Goal: Information Seeking & Learning: Get advice/opinions

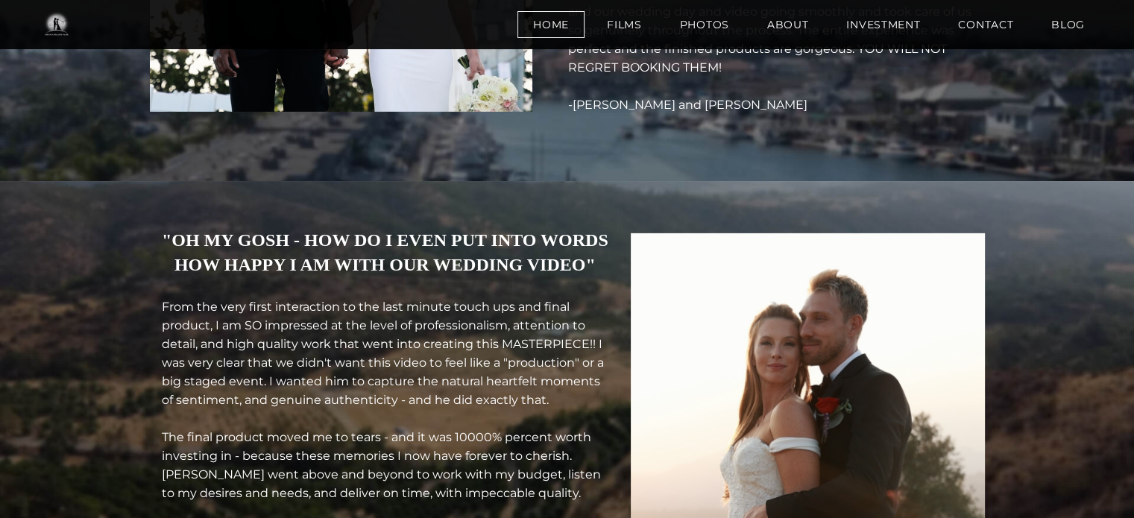
scroll to position [4822, 0]
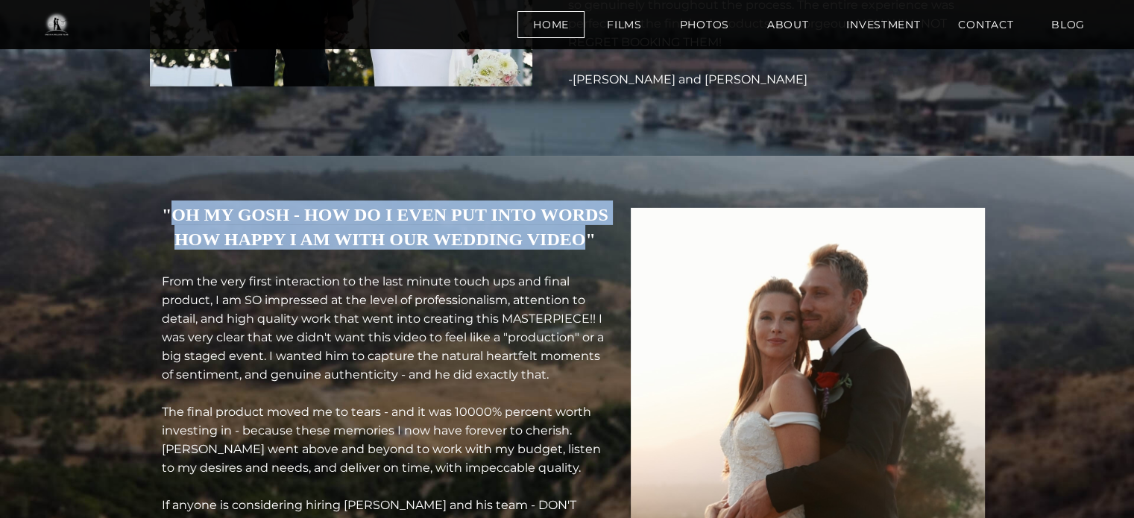
drag, startPoint x: 224, startPoint y: 172, endPoint x: 421, endPoint y: 235, distance: 206.5
click at [421, 235] on strong ""OH MY GOSH - HOW DO I EVEN PUT INTO WORDS HOW HAPPY I AM WITH OUR WEDDING VIDE…" at bounding box center [385, 223] width 447 height 58
copy font "OH MY GOSH - HOW DO I EVEN PUT INTO WORDS HOW HAPPY I AM WITH OUR WEDDING VIDEO"
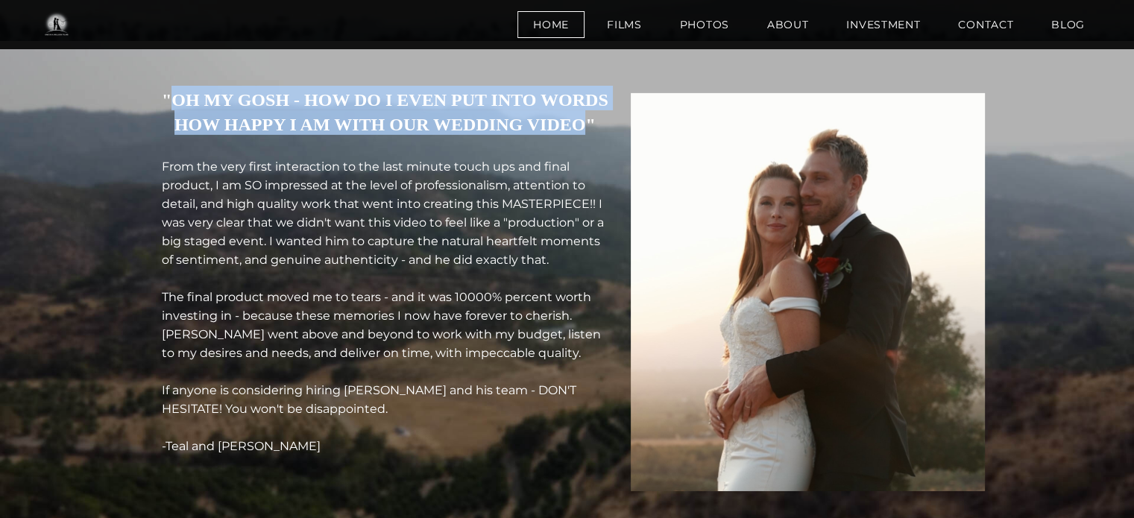
scroll to position [4937, 0]
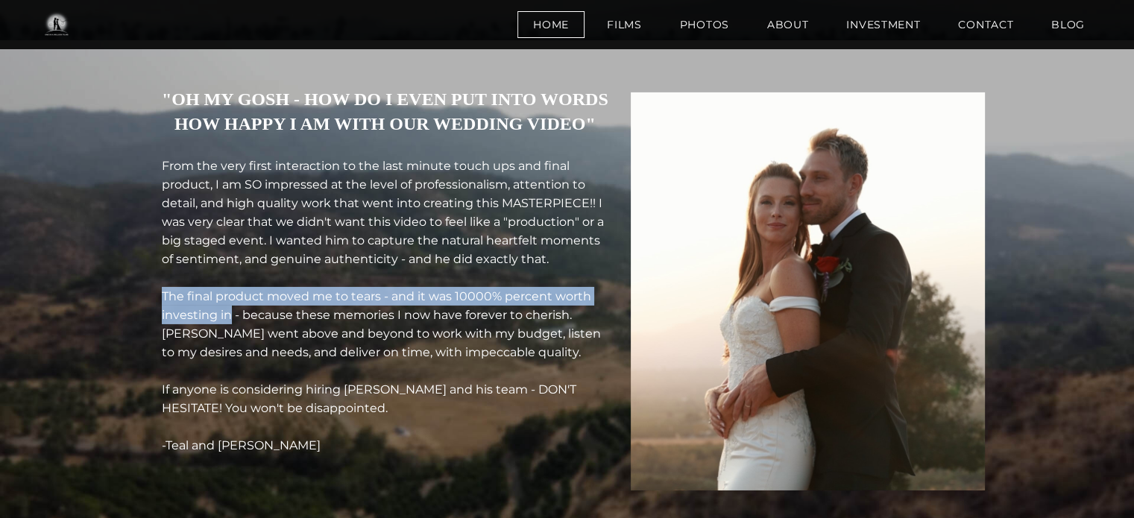
drag, startPoint x: 180, startPoint y: 299, endPoint x: 247, endPoint y: 320, distance: 71.0
click at [247, 320] on td ""OH MY GOSH - HOW DO I EVEN PUT INTO WORDS HOW HAPPY I AM WITH OUR WEDDING VIDE…" at bounding box center [385, 296] width 469 height 423
copy font "The final product moved me to tears - and it was 10000% percent worth investing…"
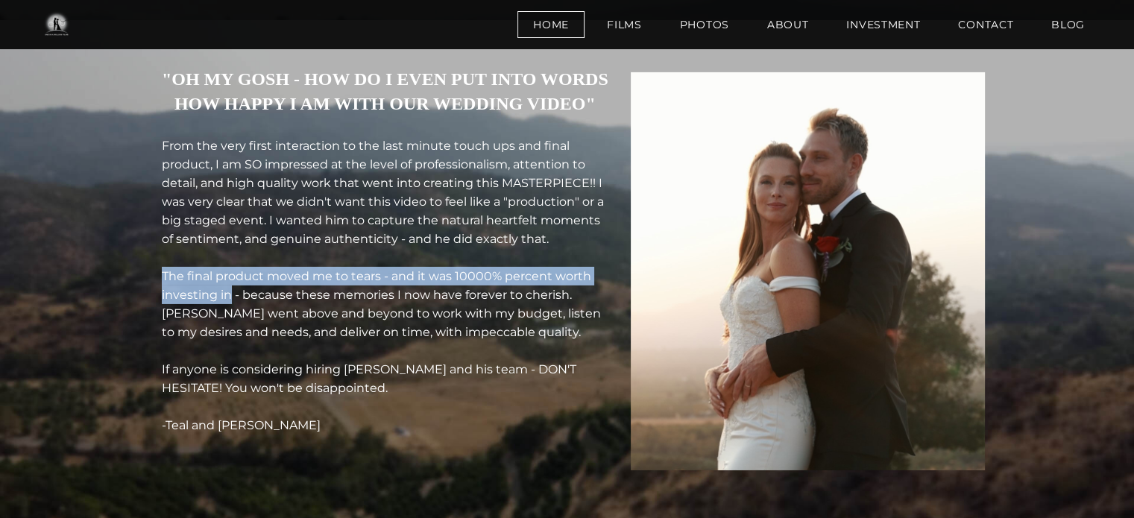
scroll to position [4956, 0]
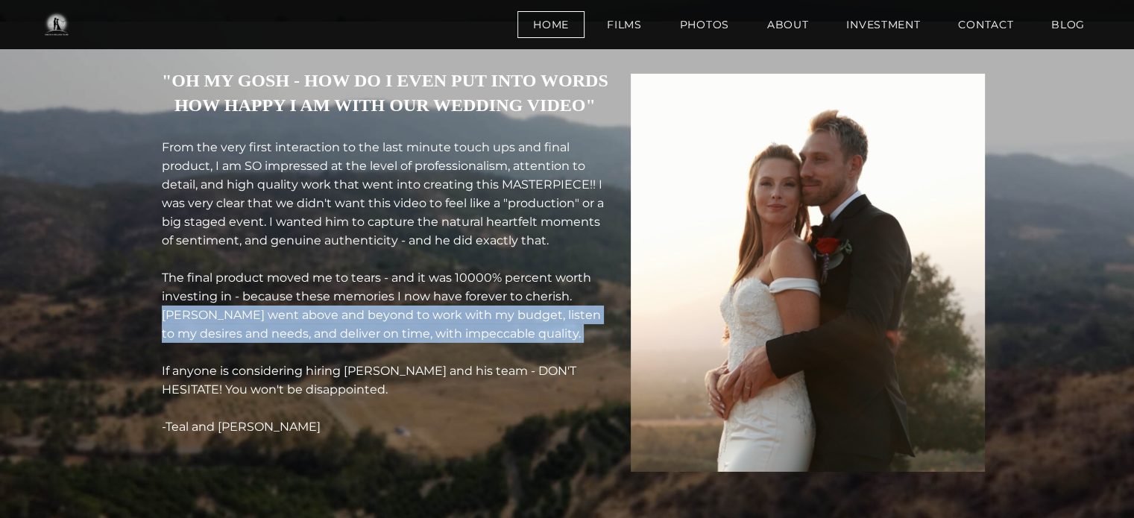
drag, startPoint x: 181, startPoint y: 319, endPoint x: 529, endPoint y: 349, distance: 349.4
click at [529, 349] on div "From the very first interaction to the last minute touch ups and final product,…" at bounding box center [385, 287] width 447 height 298
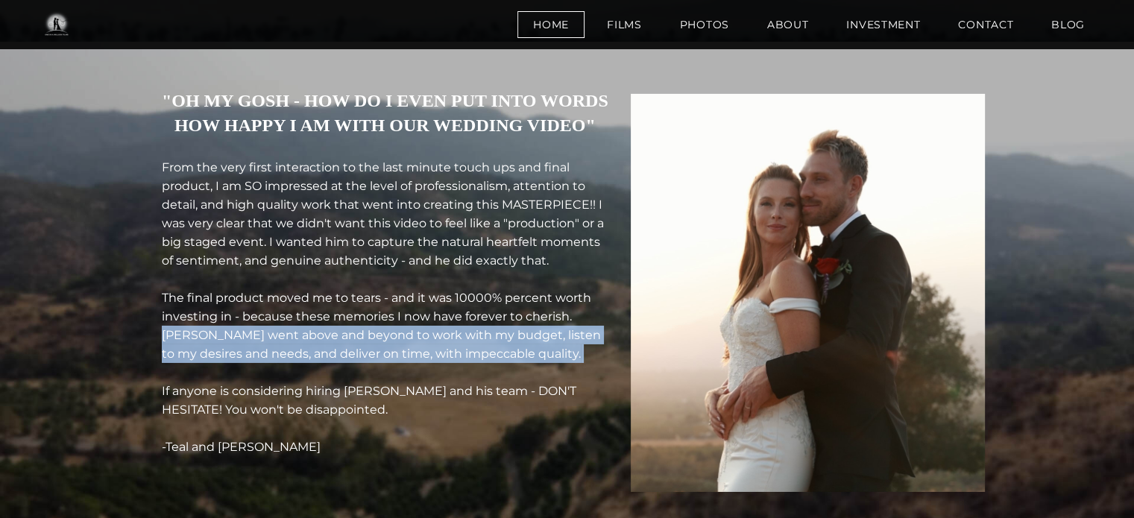
scroll to position [4935, 0]
click at [550, 347] on div "From the very first interaction to the last minute touch ups and final product,…" at bounding box center [385, 308] width 447 height 298
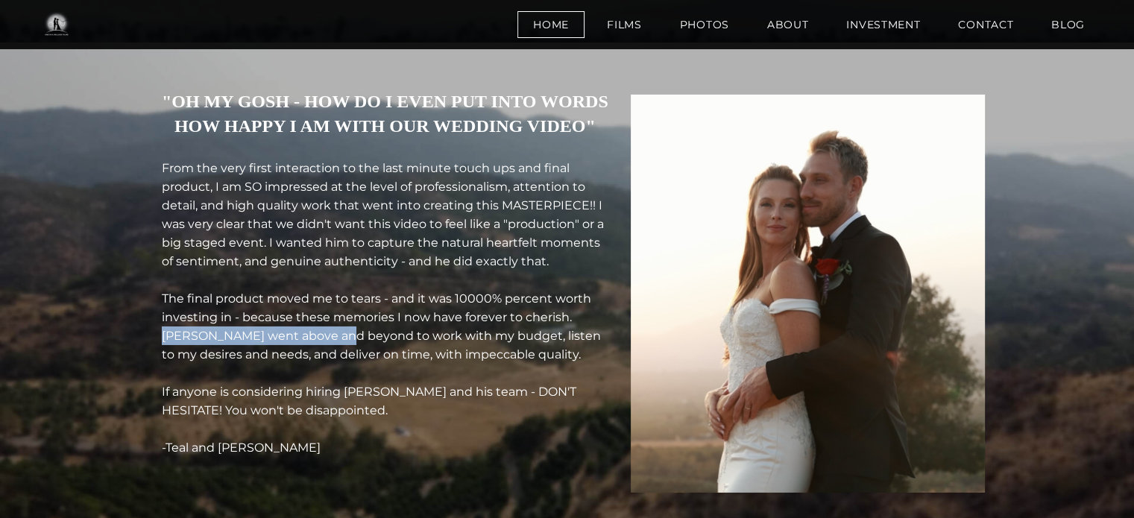
drag, startPoint x: 180, startPoint y: 336, endPoint x: 364, endPoint y: 338, distance: 183.4
click at [364, 338] on td ""OH MY GOSH - HOW DO I EVEN PUT INTO WORDS HOW HAPPY I AM WITH OUR WEDDING VIDE…" at bounding box center [385, 298] width 469 height 423
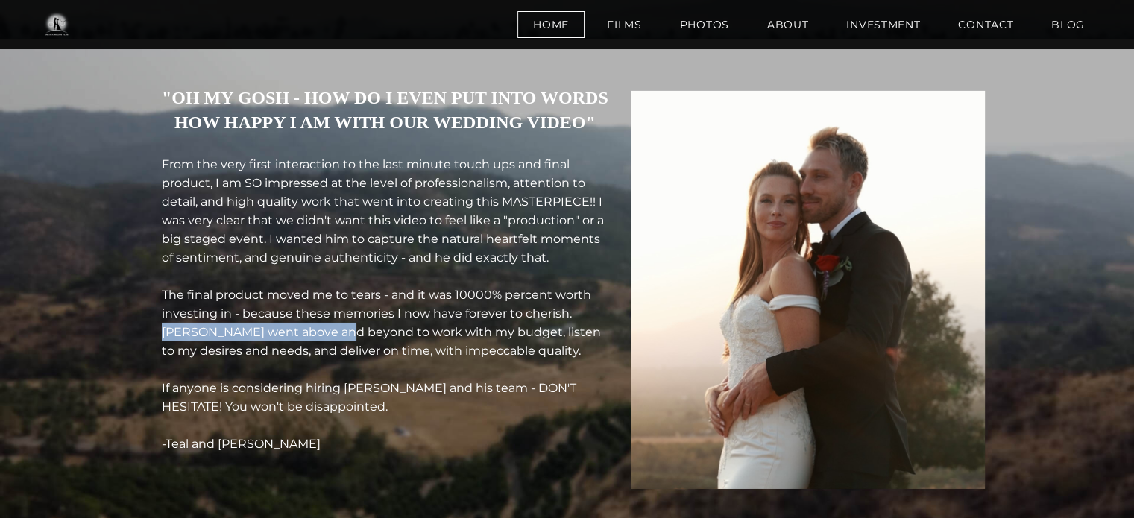
scroll to position [4939, 0]
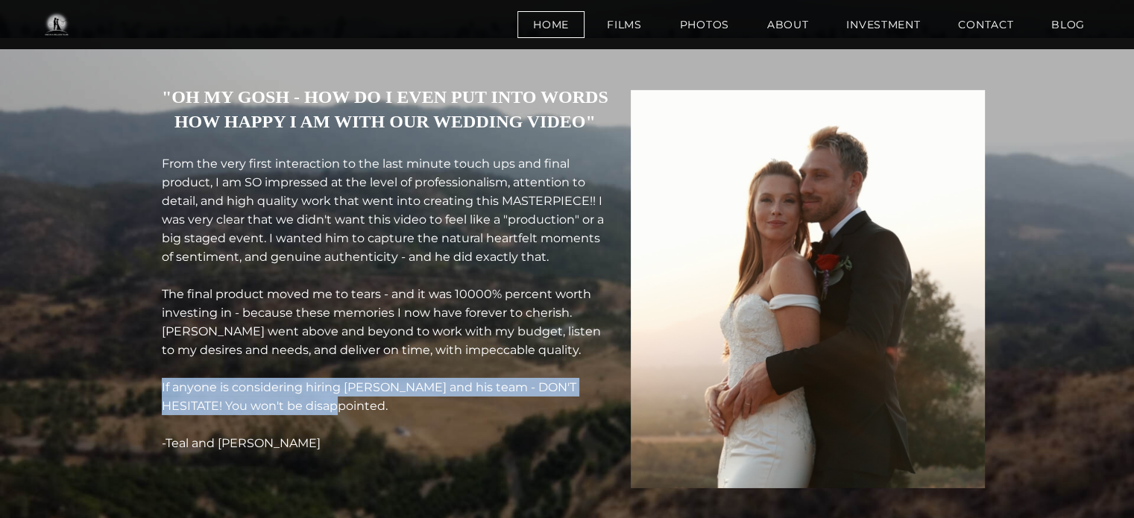
drag, startPoint x: 181, startPoint y: 392, endPoint x: 351, endPoint y: 406, distance: 170.6
click at [351, 406] on div "From the very first interaction to the last minute touch ups and final product,…" at bounding box center [385, 303] width 447 height 298
copy font "If anyone is considering hiring [PERSON_NAME] and his team - DON'T HESITATE! Yo…"
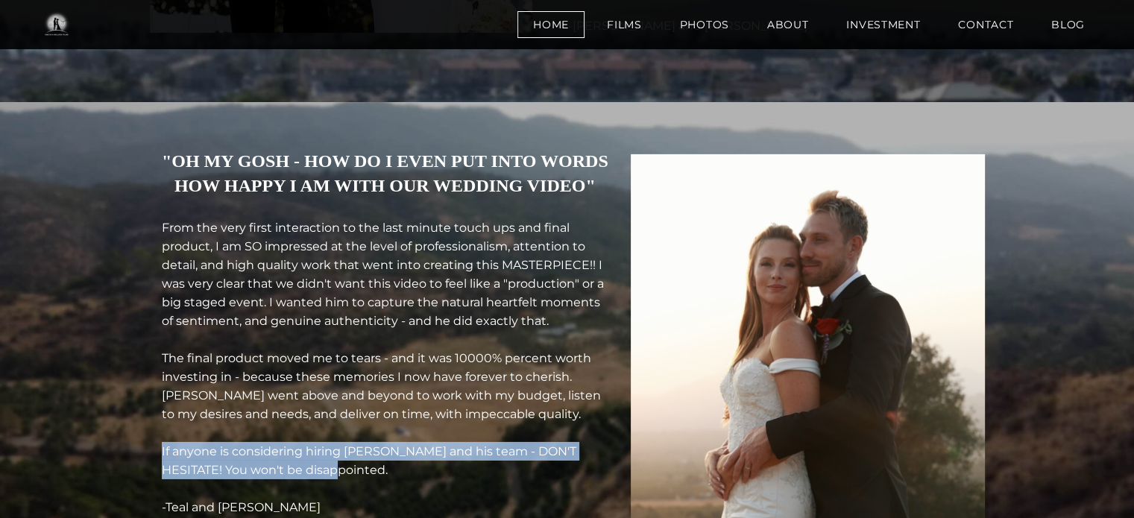
scroll to position [4872, 0]
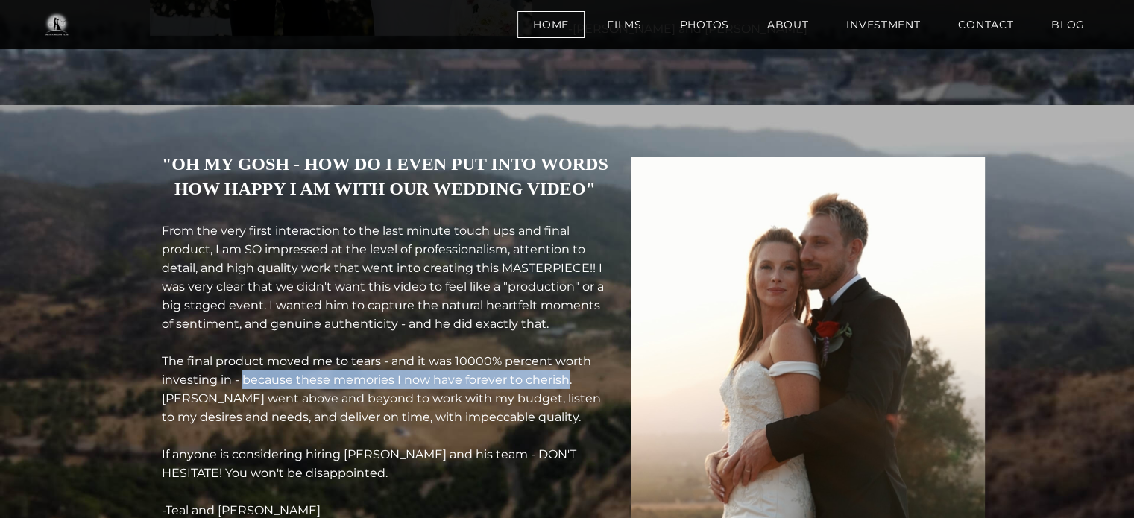
drag, startPoint x: 261, startPoint y: 382, endPoint x: 586, endPoint y: 381, distance: 325.0
click at [586, 381] on font "From the very first interaction to the last minute touch ups and final product,…" at bounding box center [383, 371] width 442 height 294
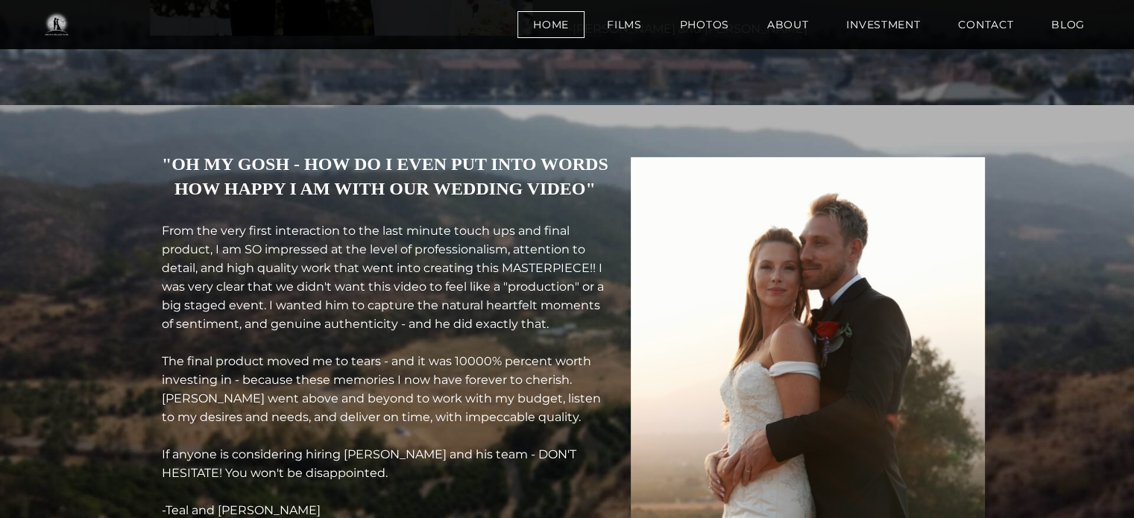
click at [599, 385] on div "From the very first interaction to the last minute touch ups and final product,…" at bounding box center [385, 370] width 447 height 298
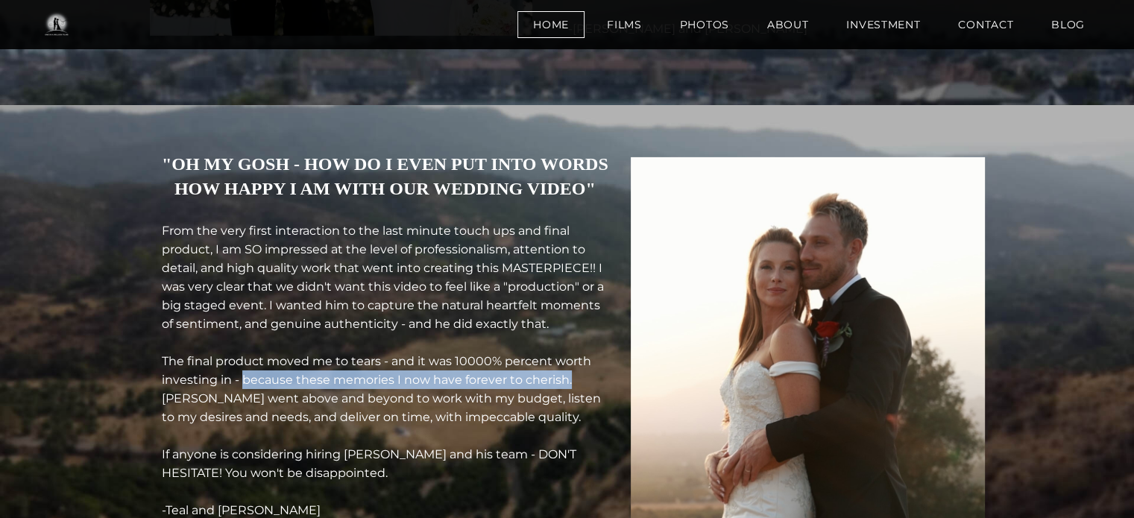
drag, startPoint x: 594, startPoint y: 382, endPoint x: 263, endPoint y: 388, distance: 331.1
click at [263, 388] on div "From the very first interaction to the last minute touch ups and final product,…" at bounding box center [385, 370] width 447 height 298
copy font "because these memories I now have forever to cherish."
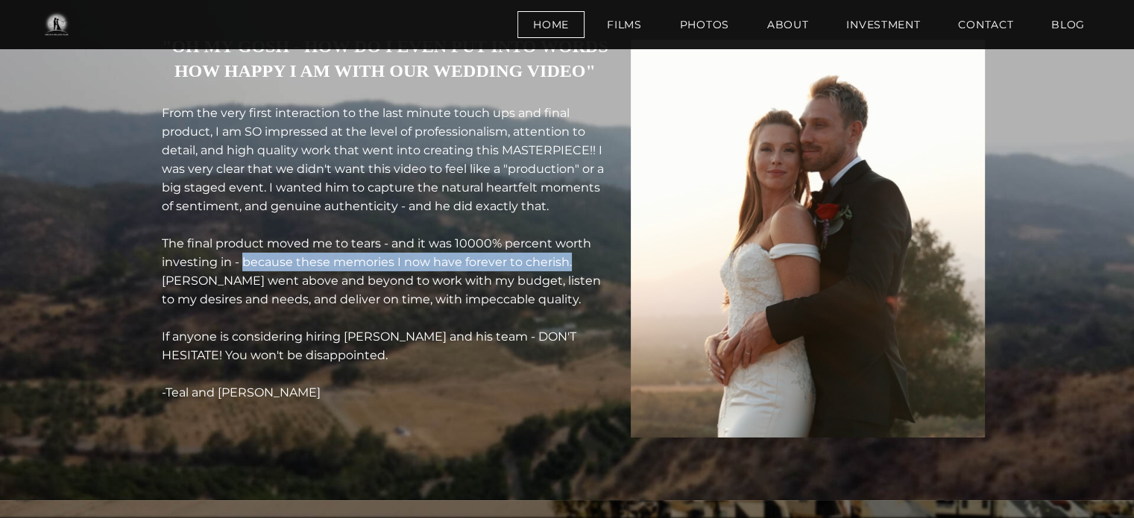
scroll to position [4991, 0]
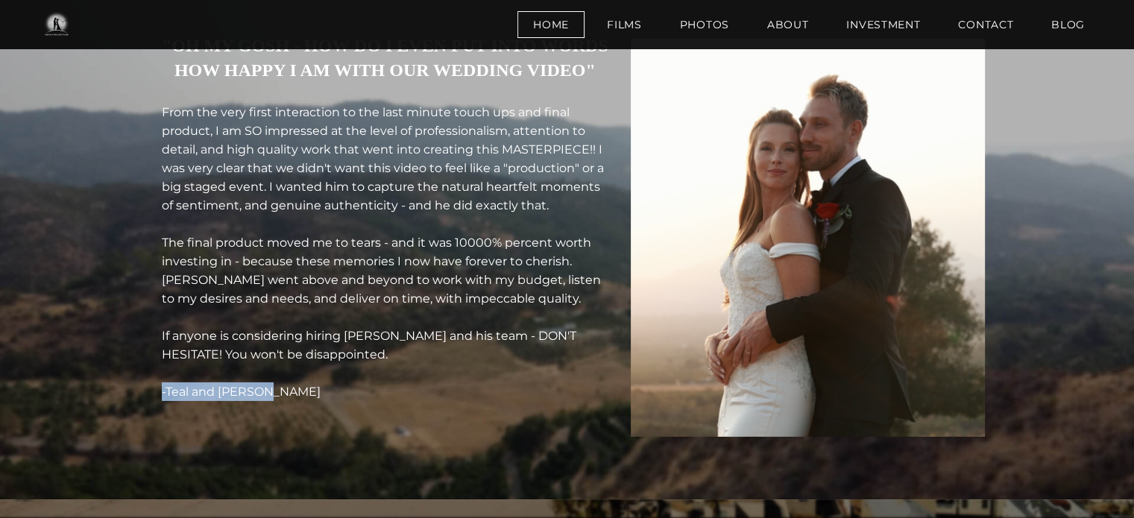
drag, startPoint x: 318, startPoint y: 395, endPoint x: 174, endPoint y: 396, distance: 143.9
click at [174, 396] on td ""OH MY GOSH - HOW DO I EVEN PUT INTO WORDS HOW HAPPY I AM WITH OUR WEDDING VIDE…" at bounding box center [385, 242] width 469 height 423
copy font "-Teal and [PERSON_NAME]"
drag, startPoint x: 179, startPoint y: 286, endPoint x: 219, endPoint y: 284, distance: 40.3
click at [219, 284] on td ""OH MY GOSH - HOW DO I EVEN PUT INTO WORDS HOW HAPPY I AM WITH OUR WEDDING VIDE…" at bounding box center [385, 242] width 469 height 423
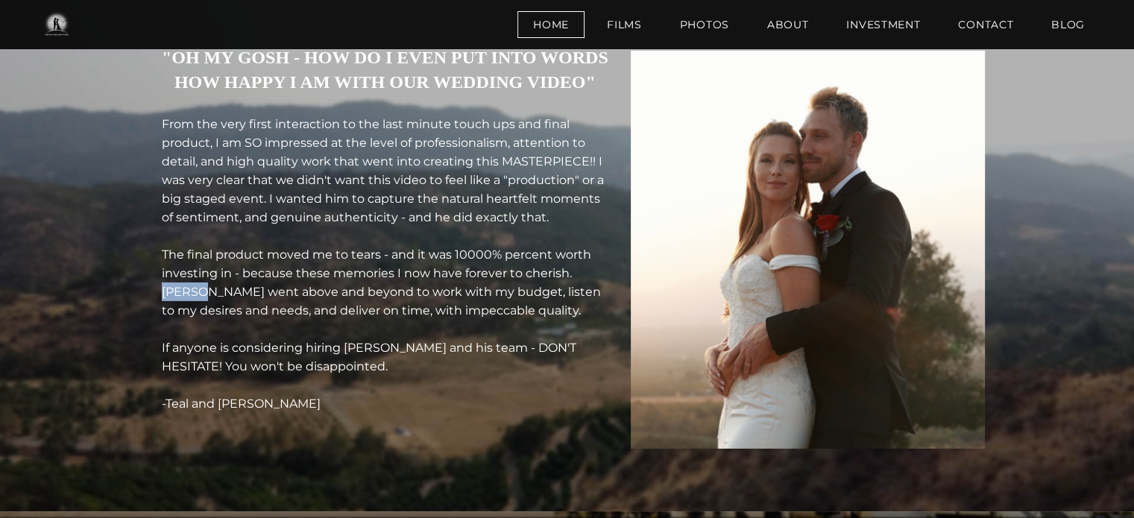
scroll to position [4978, 0]
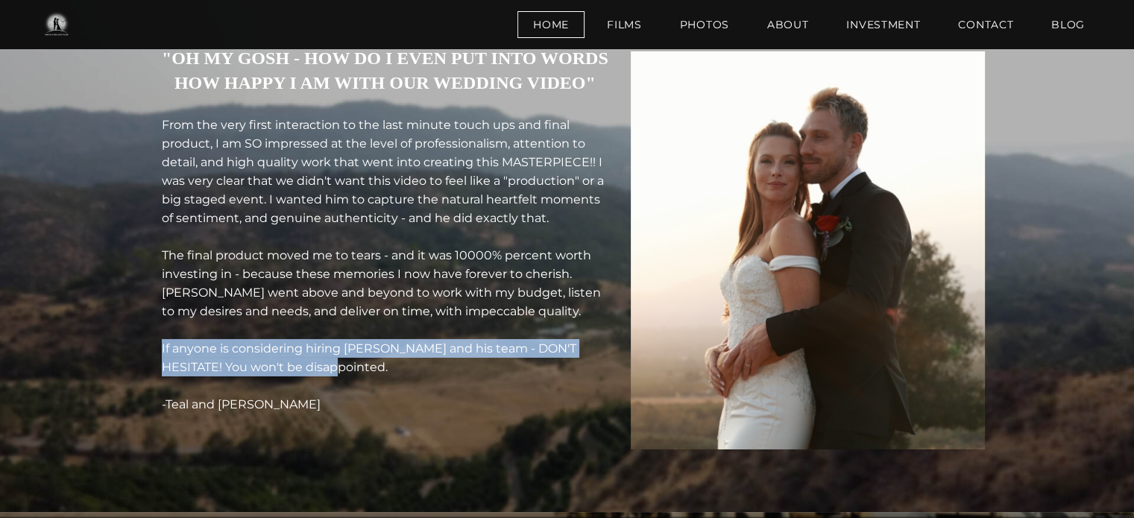
drag, startPoint x: 181, startPoint y: 348, endPoint x: 376, endPoint y: 375, distance: 197.1
click at [376, 375] on div "From the very first interaction to the last minute touch ups and final product,…" at bounding box center [385, 265] width 447 height 298
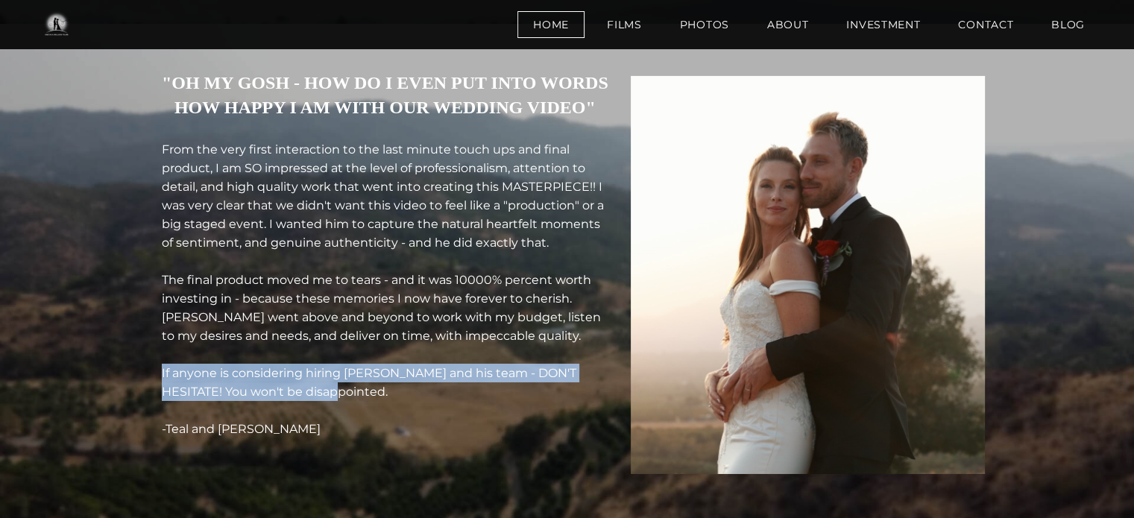
scroll to position [4954, 0]
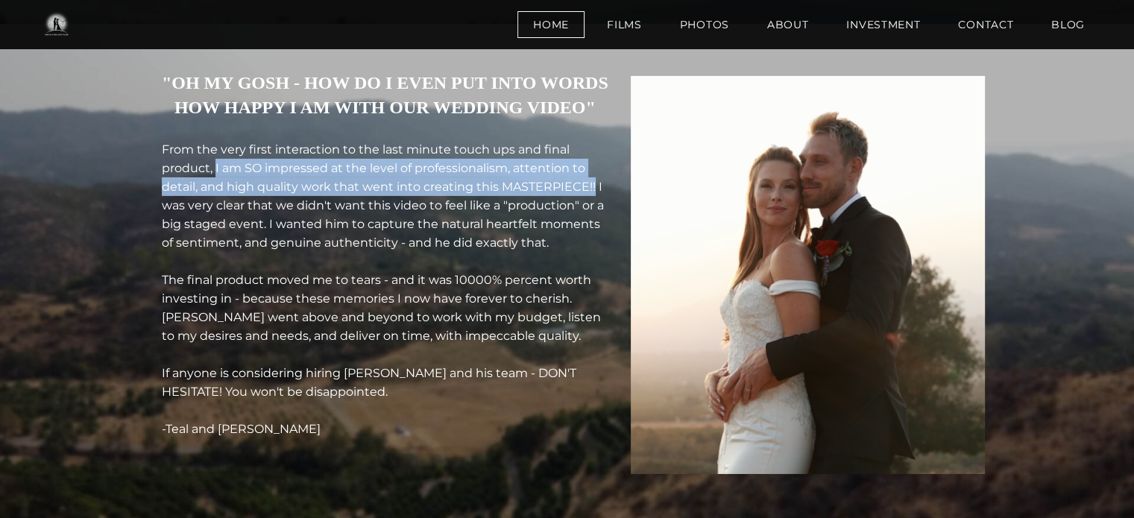
drag, startPoint x: 233, startPoint y: 148, endPoint x: 614, endPoint y: 169, distance: 380.8
click at [608, 169] on div "From the very first interaction to the last minute touch ups and final product,…" at bounding box center [385, 289] width 447 height 298
copy font "I am SO impressed at the level of professionalism, attention to detail, and hig…"
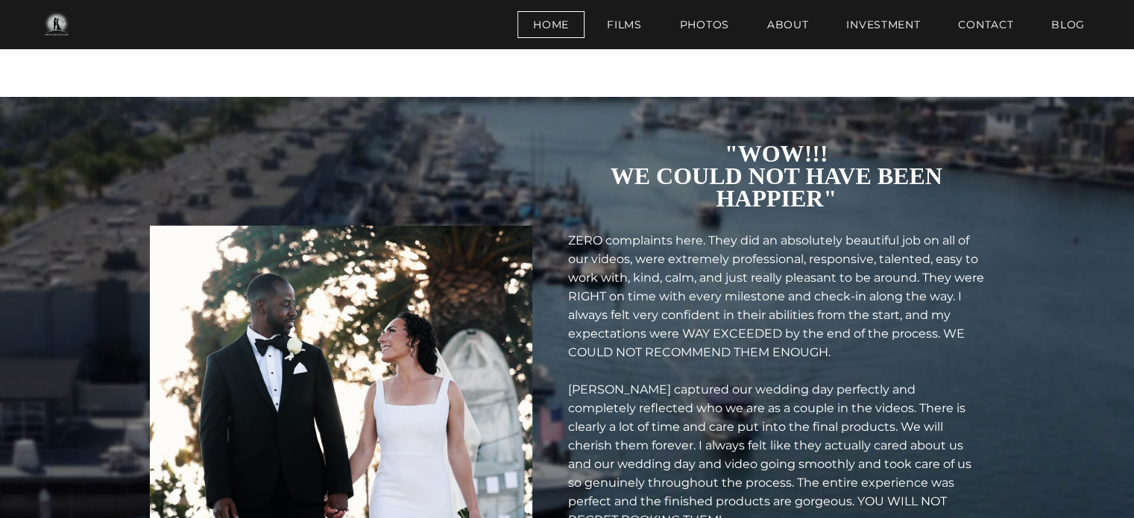
scroll to position [4343, 0]
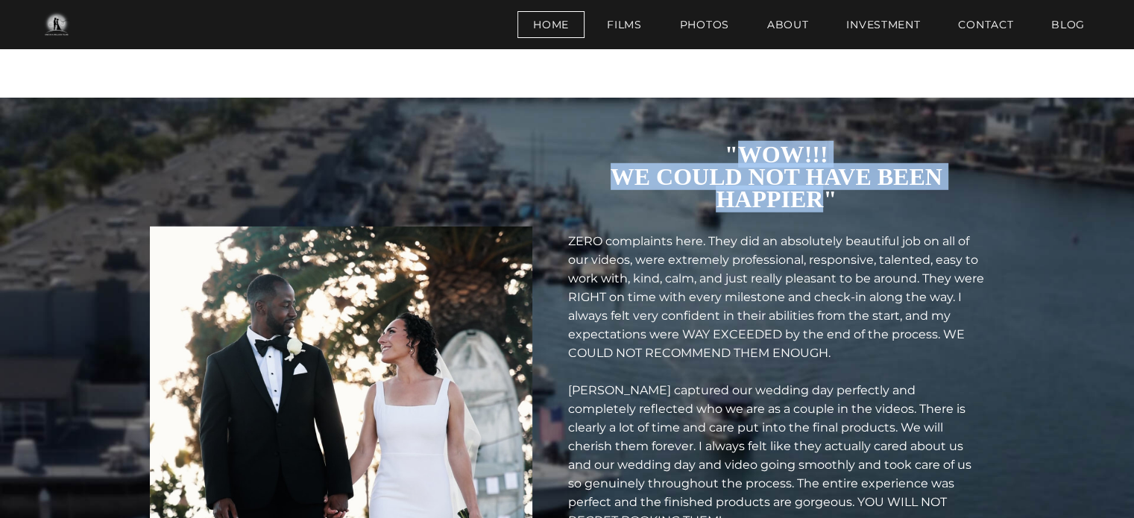
drag, startPoint x: 745, startPoint y: 105, endPoint x: 829, endPoint y: 157, distance: 99.1
click at [829, 157] on font ""WOW!!! ​WE COULD NOT HAVE BEEN HAPPIER"" at bounding box center [777, 177] width 332 height 72
copy font "WOW!!! ​WE COULD NOT HAVE BEEN HAPPIER"
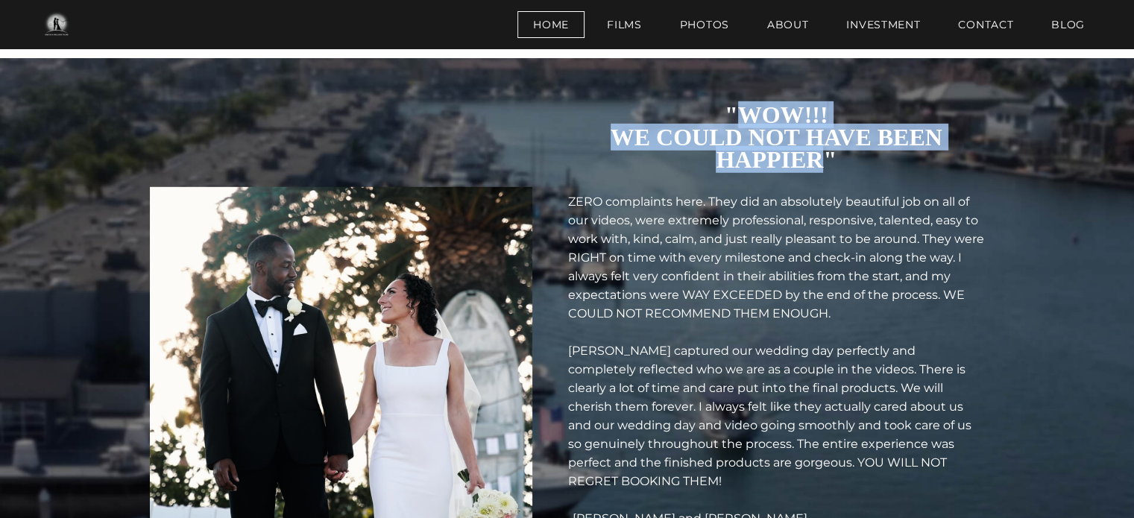
scroll to position [4383, 0]
drag, startPoint x: 576, startPoint y: 256, endPoint x: 882, endPoint y: 274, distance: 306.2
click at [882, 274] on td ""WOW!!! ​WE COULD NOT HAVE BEEN HAPPIER" ZERO complaints here. They did an abso…" at bounding box center [776, 325] width 439 height 447
copy font "my expectations were WAY EXCEEDED by the end of the process. WE COULD NOT RECOM…"
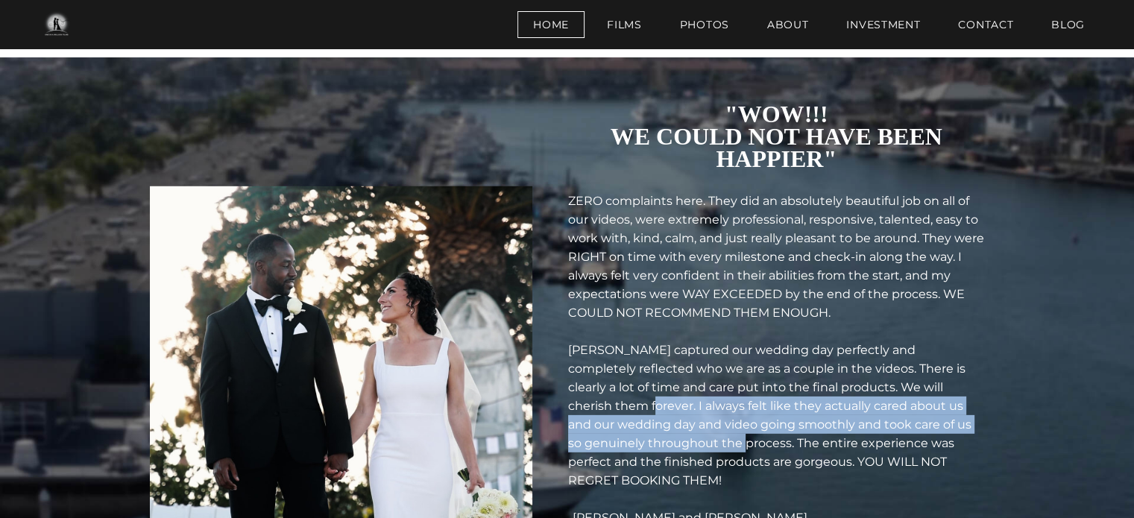
drag, startPoint x: 624, startPoint y: 364, endPoint x: 784, endPoint y: 402, distance: 164.7
click at [784, 402] on font "​[PERSON_NAME] captured our wedding day perfectly and completely reflected who …" at bounding box center [769, 415] width 403 height 145
copy font "I always felt like they actually cared about us and our wedding day and video g…"
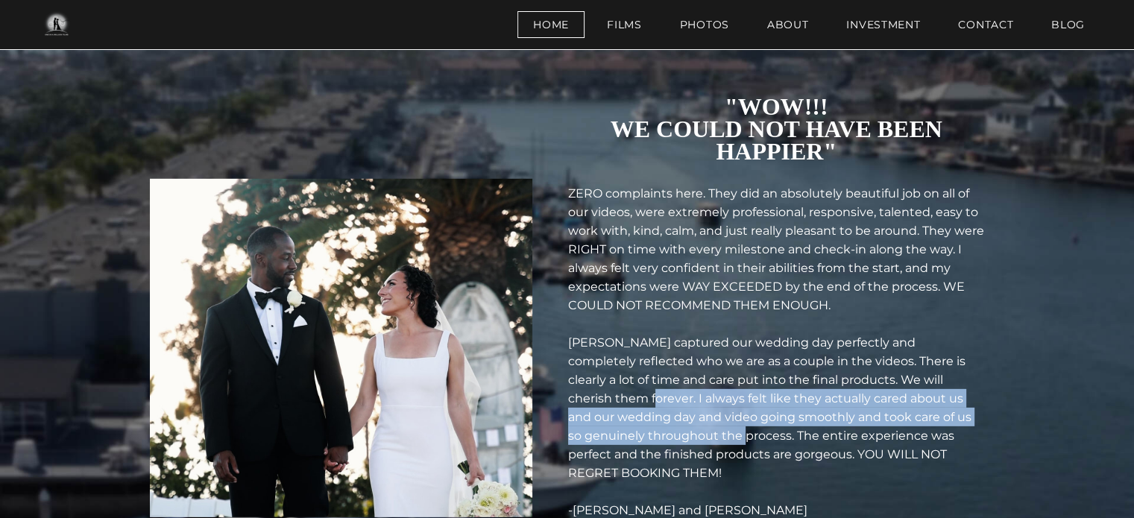
scroll to position [4392, 0]
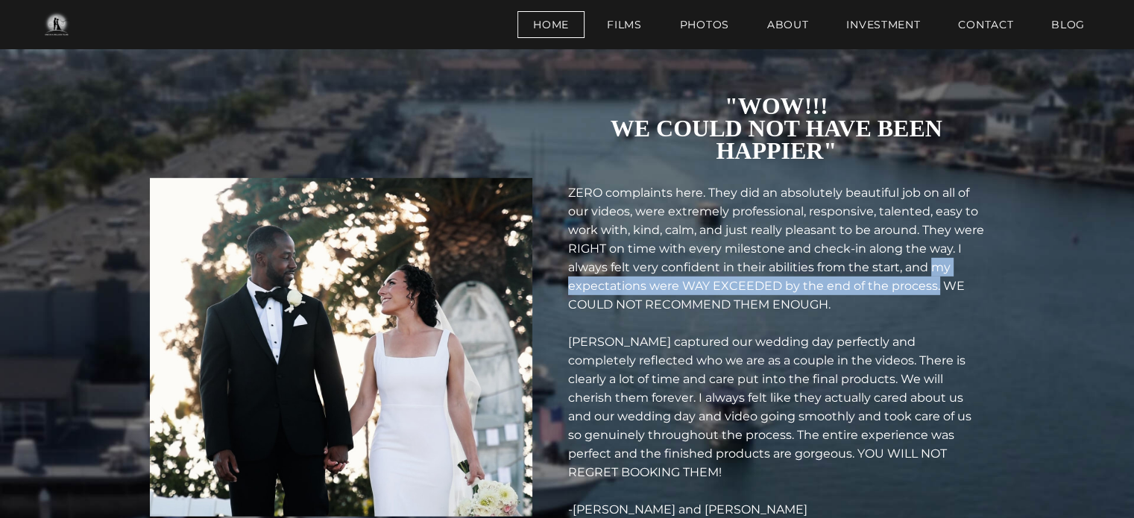
drag, startPoint x: 581, startPoint y: 242, endPoint x: 977, endPoint y: 252, distance: 395.2
click at [977, 252] on div "ZERO complaints here. They did an absolutely beautiful job on all of our videos…" at bounding box center [776, 350] width 417 height 335
copy font "my expectations were WAY EXCEEDED by the end of the process."
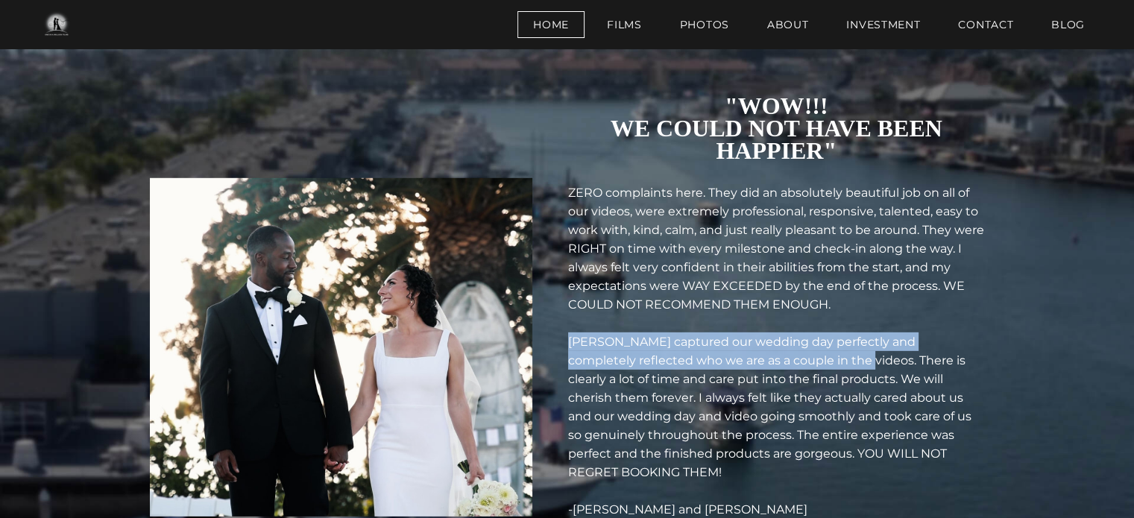
drag, startPoint x: 577, startPoint y: 302, endPoint x: 860, endPoint y: 320, distance: 283.1
click at [860, 320] on td ""WOW!!! ​WE COULD NOT HAVE BEEN HAPPIER" ZERO complaints here. They did an abso…" at bounding box center [776, 317] width 439 height 447
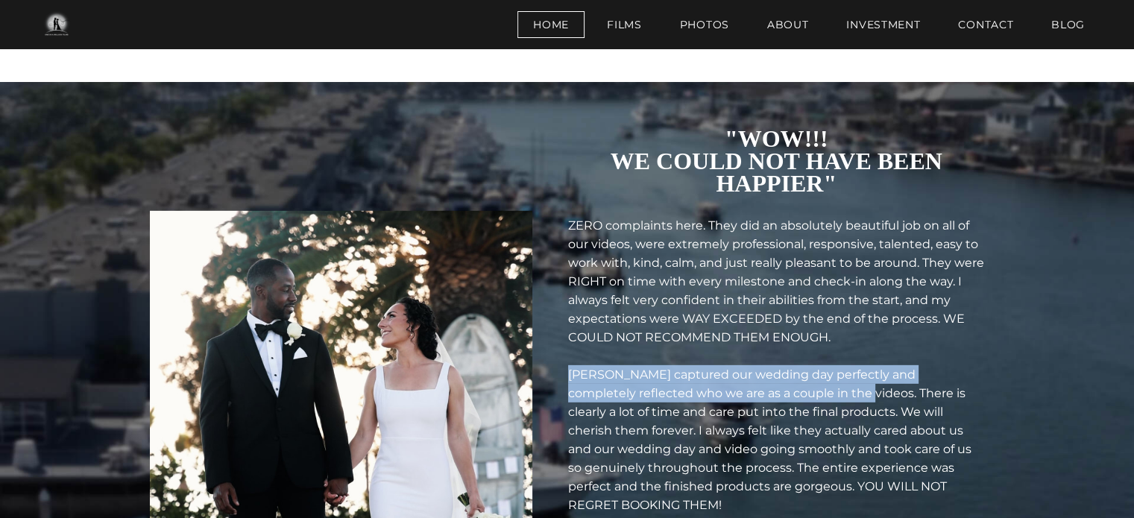
scroll to position [4355, 0]
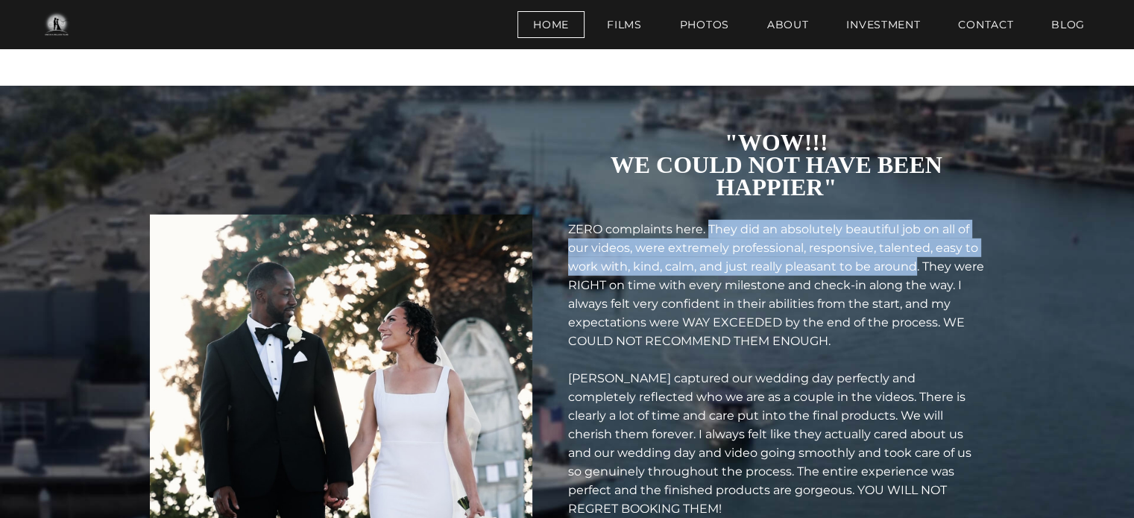
drag, startPoint x: 721, startPoint y: 184, endPoint x: 943, endPoint y: 227, distance: 226.2
click at [943, 227] on font "ZERO complaints here. They did an absolutely beautiful job on all of our videos…" at bounding box center [776, 285] width 416 height 126
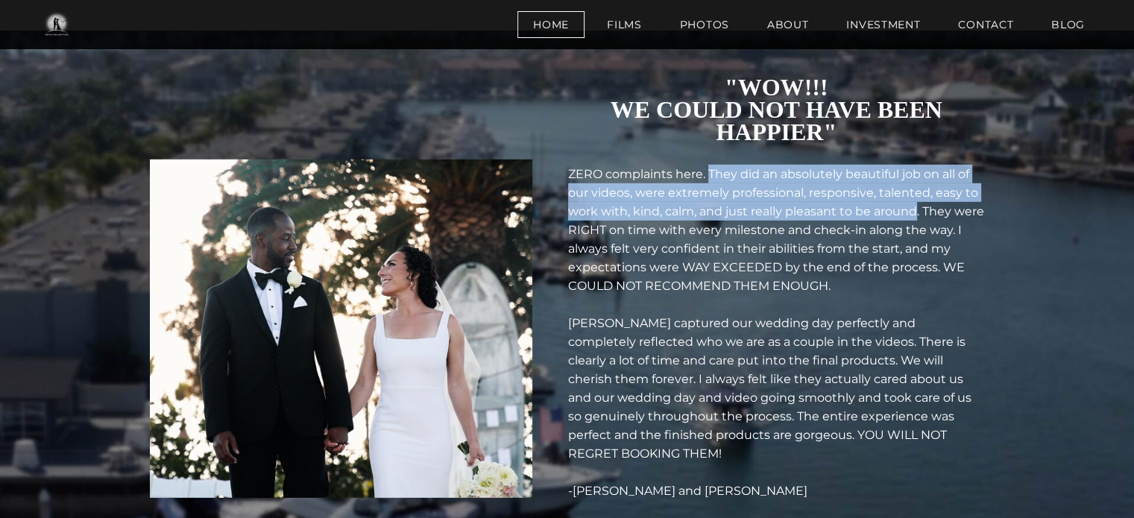
scroll to position [4411, 0]
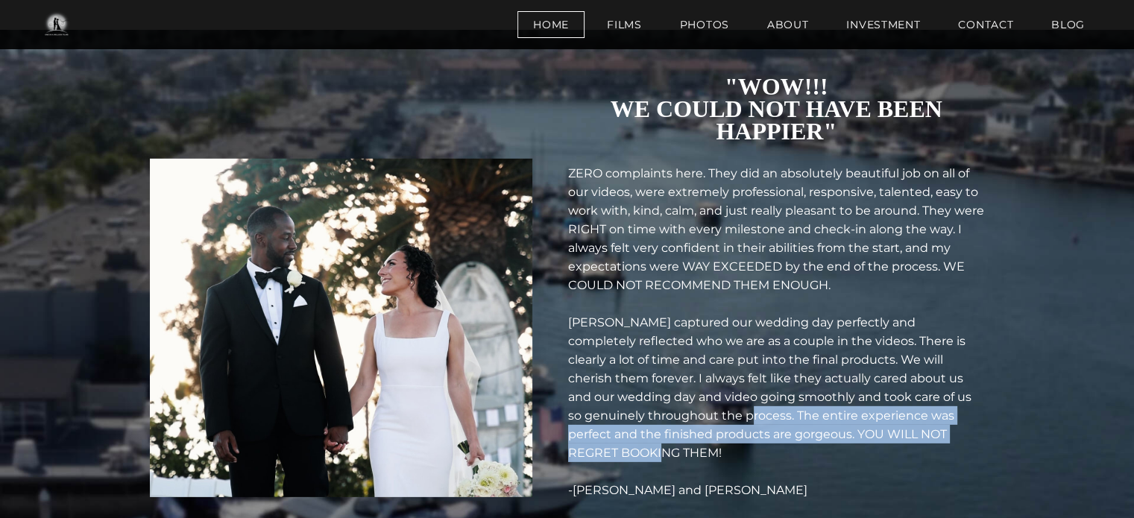
drag, startPoint x: 789, startPoint y: 373, endPoint x: 789, endPoint y: 411, distance: 38.0
click at [789, 411] on div "ZERO complaints here. They did an absolutely beautiful job on all of our videos…" at bounding box center [776, 331] width 417 height 335
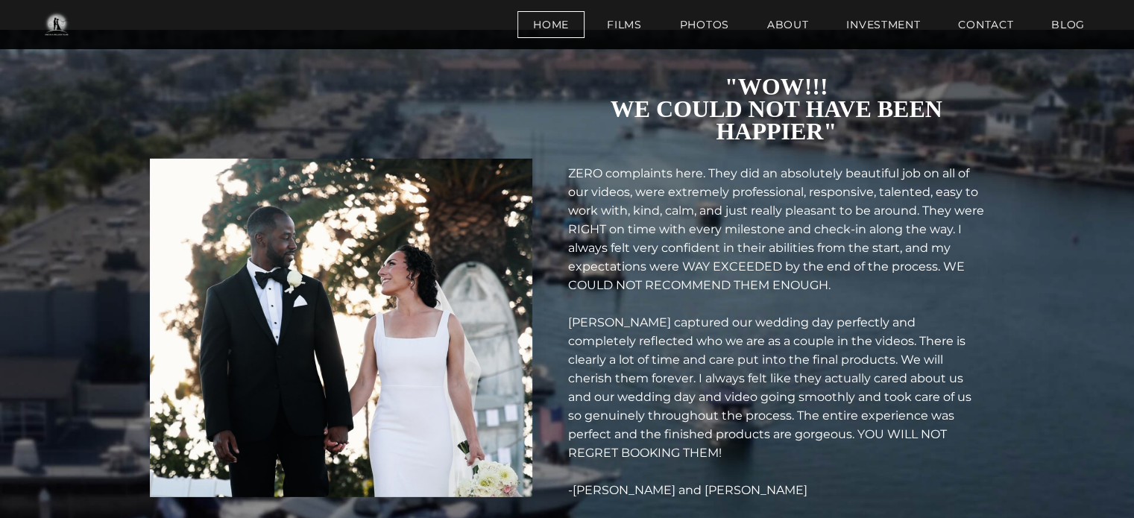
click at [713, 177] on font "ZERO complaints here. They did an absolutely beautiful job on all of our videos…" at bounding box center [776, 229] width 416 height 126
click at [766, 182] on font "ZERO complaints here. They did an absolutely beautiful job on all of our videos…" at bounding box center [776, 229] width 416 height 126
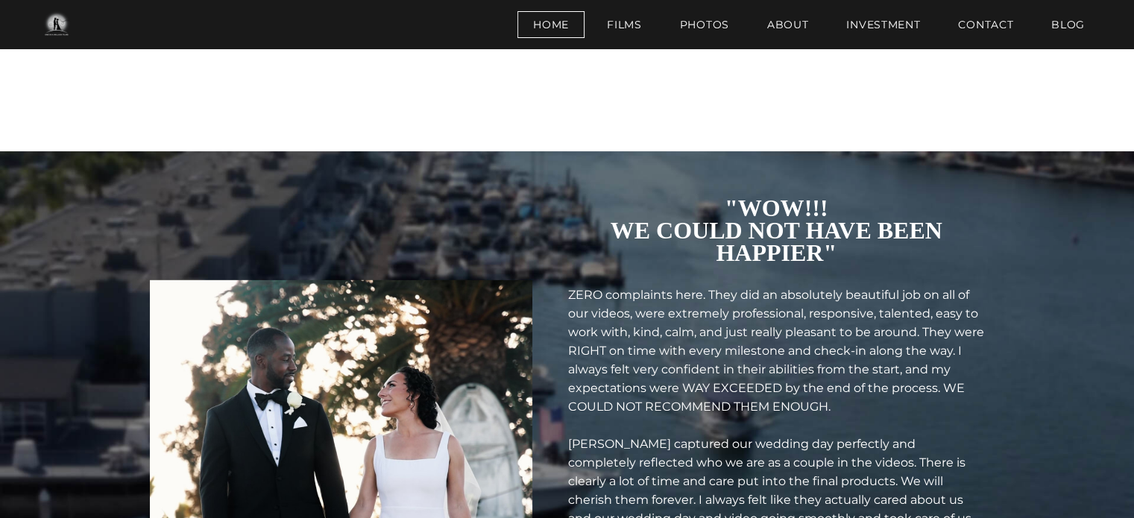
scroll to position [4289, 0]
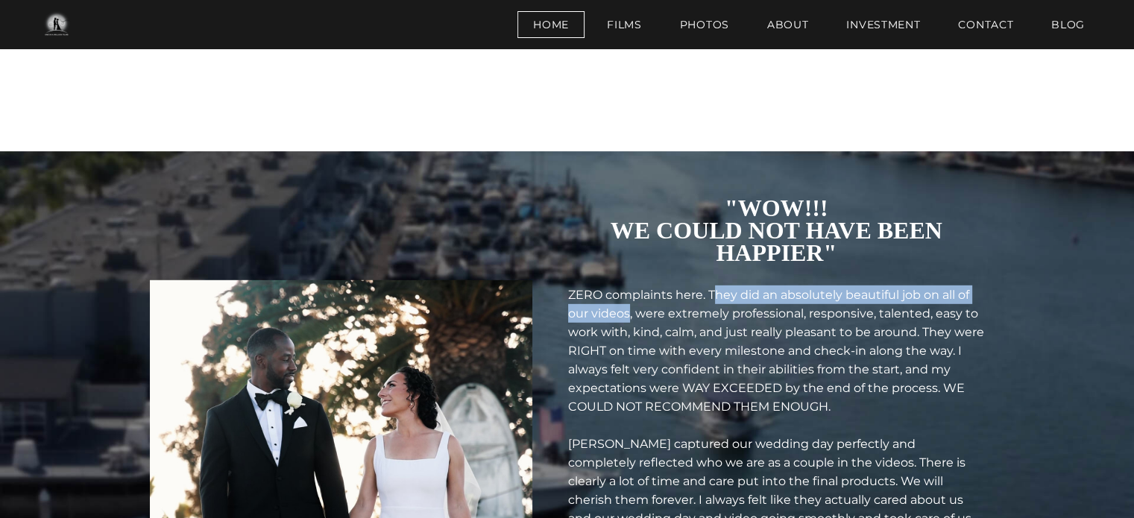
drag, startPoint x: 722, startPoint y: 253, endPoint x: 638, endPoint y: 278, distance: 88.0
click at [638, 288] on font "ZERO complaints here. They did an absolutely beautiful job on all of our videos…" at bounding box center [776, 351] width 416 height 126
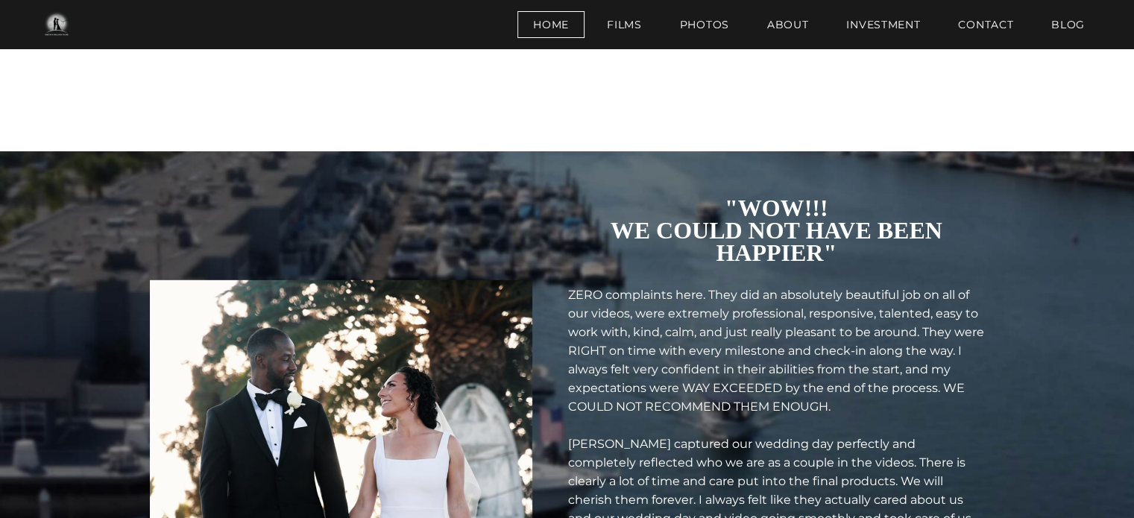
click at [725, 321] on div "ZERO complaints here. They did an absolutely beautiful job on all of our videos…" at bounding box center [776, 453] width 417 height 335
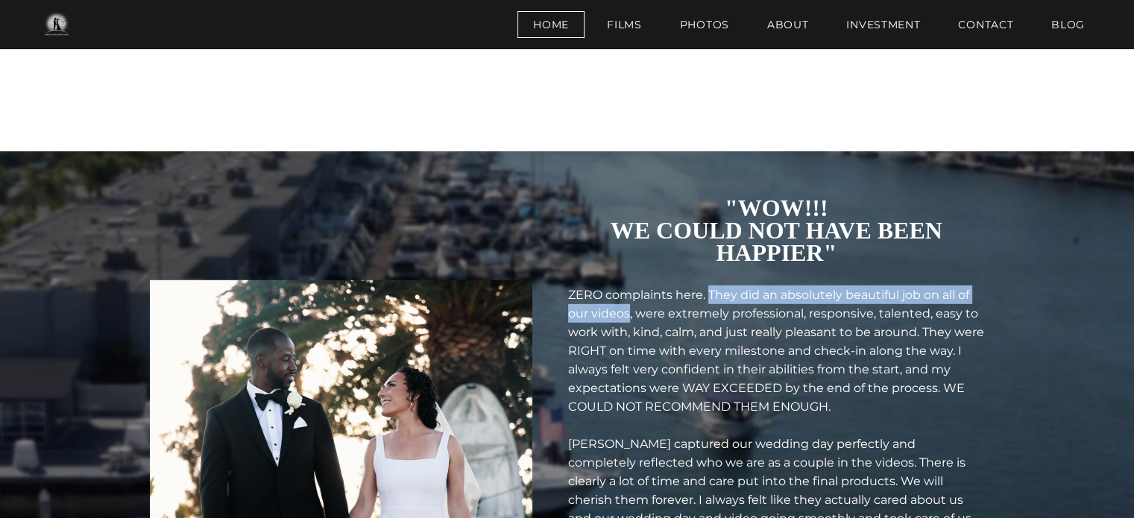
drag, startPoint x: 722, startPoint y: 250, endPoint x: 640, endPoint y: 275, distance: 85.6
click at [640, 288] on font "ZERO complaints here. They did an absolutely beautiful job on all of our videos…" at bounding box center [776, 351] width 416 height 126
